Goal: Information Seeking & Learning: Understand process/instructions

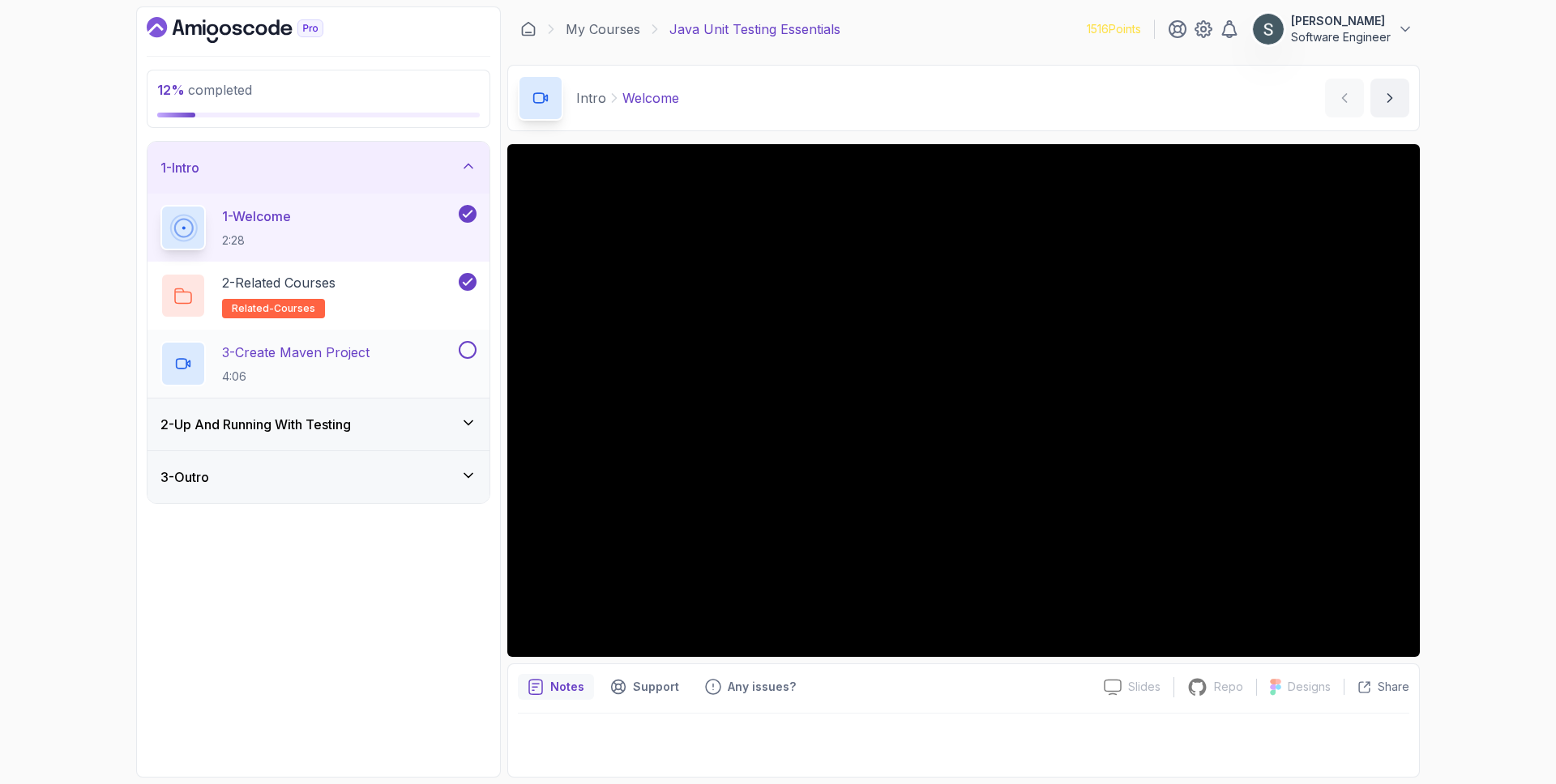
click at [401, 362] on div "3 - Create Maven Project 4:06" at bounding box center [308, 363] width 295 height 45
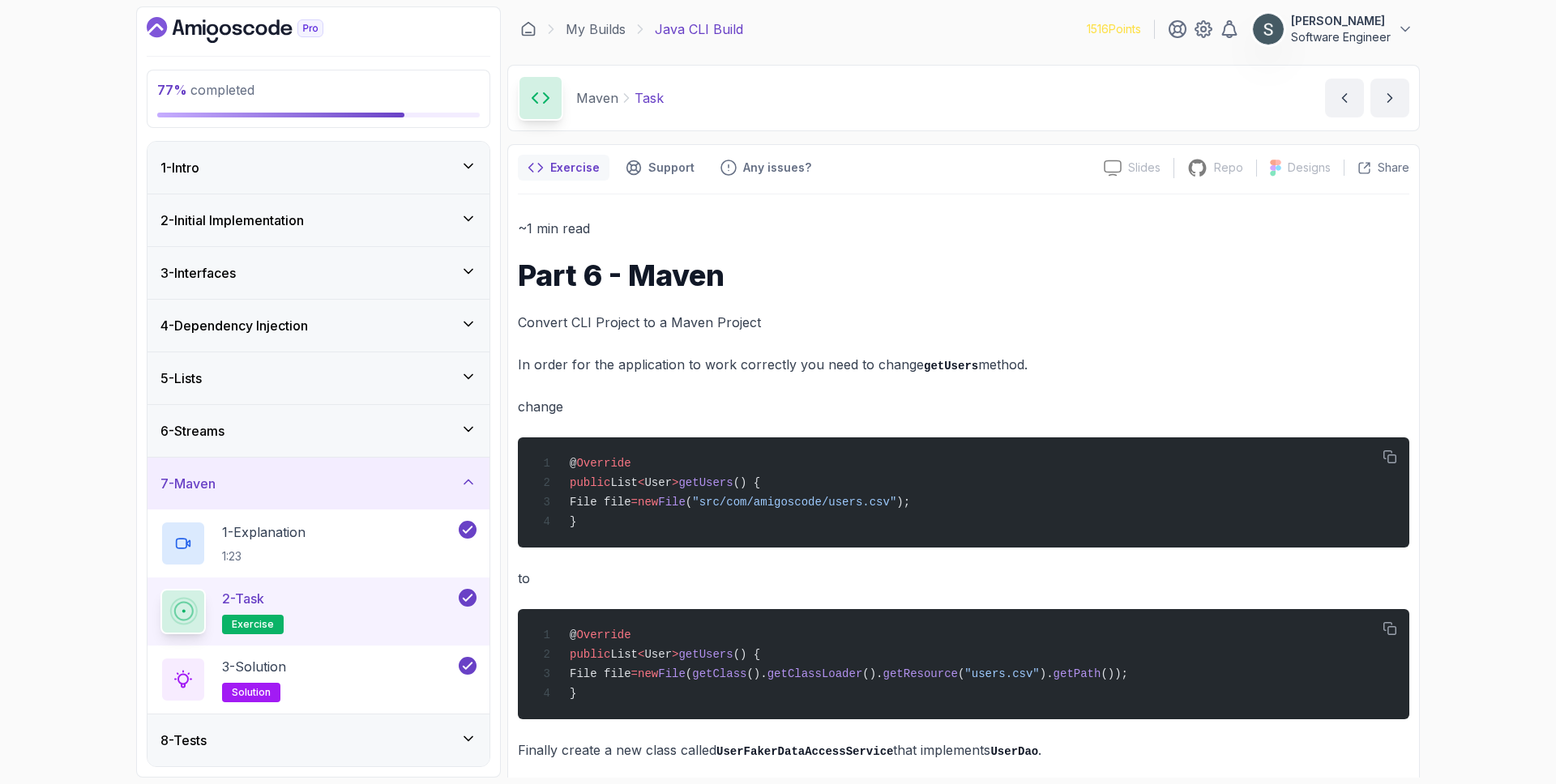
scroll to position [326, 0]
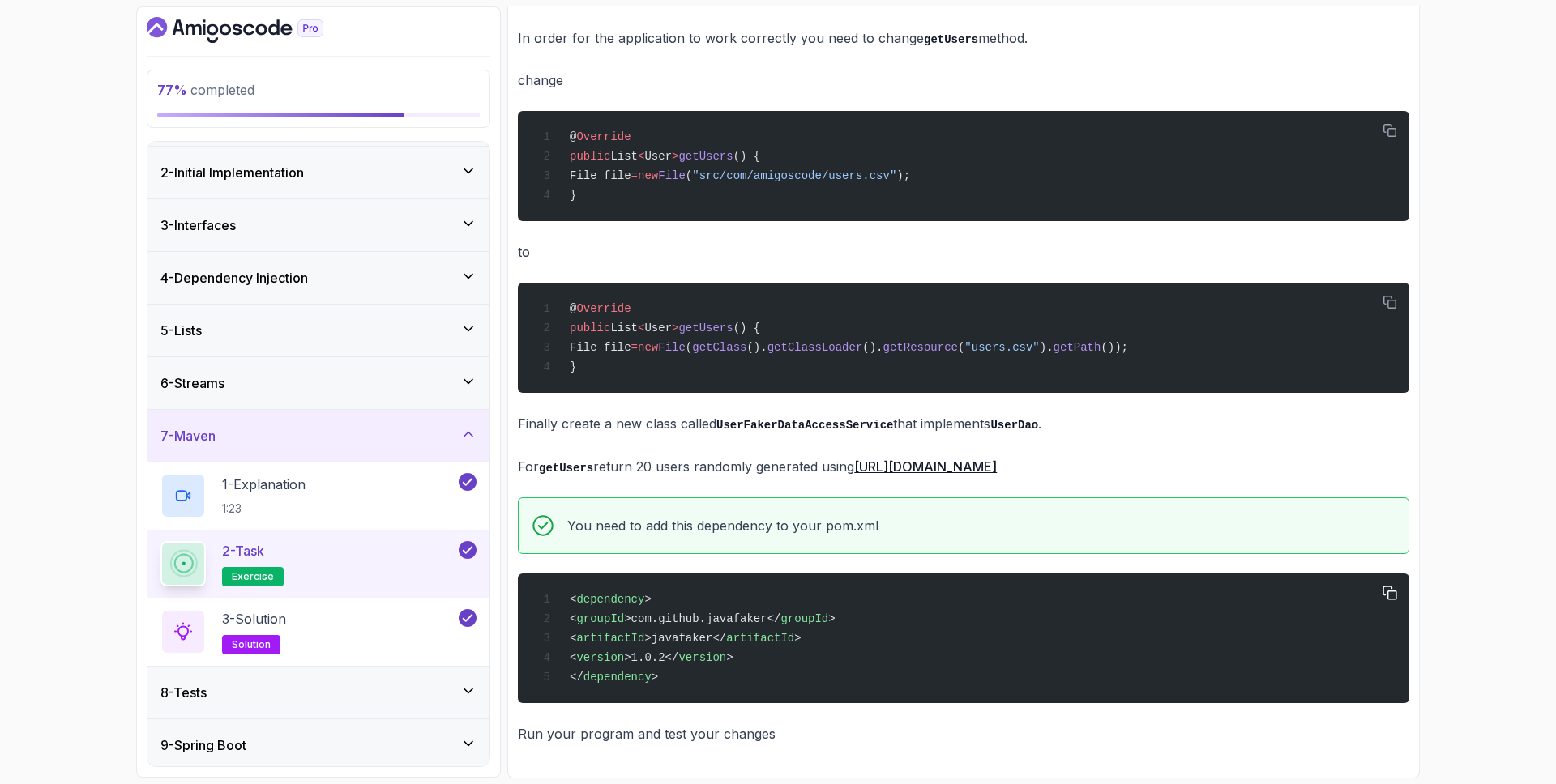
click at [669, 668] on div "< dependency > < groupId >com.github.javafaker</ groupId > < artifactId >javafa…" at bounding box center [963, 638] width 865 height 110
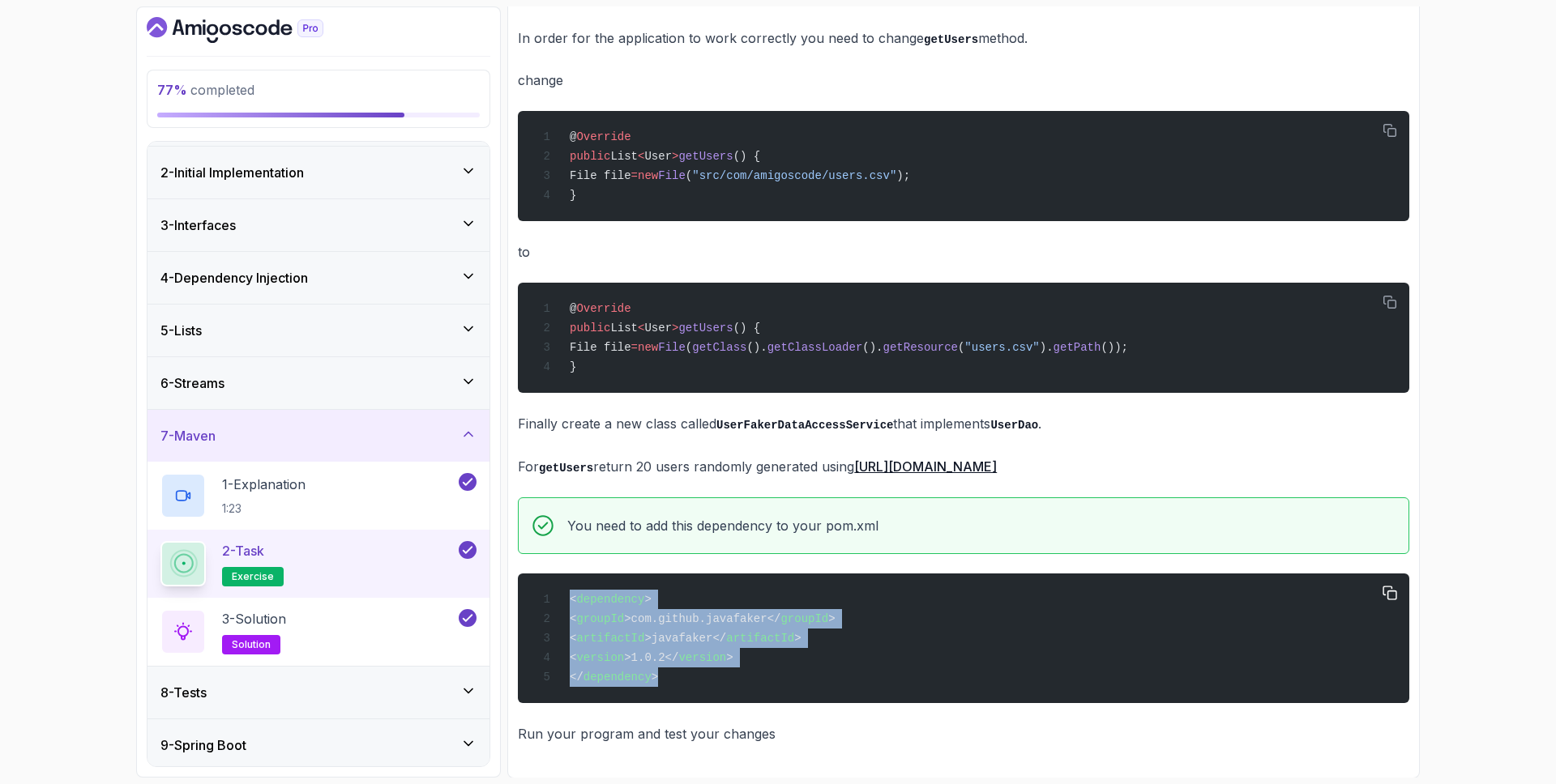
drag, startPoint x: 676, startPoint y: 676, endPoint x: 525, endPoint y: 596, distance: 170.9
click at [525, 596] on pre "< dependency > < groupId >com.github.javafaker</ groupId > < artifactId >javafa…" at bounding box center [963, 638] width 892 height 130
copy code "< dependency > < groupId >com.github.javafaker</ groupId > < artifactId >javafa…"
